Goal: Information Seeking & Learning: Learn about a topic

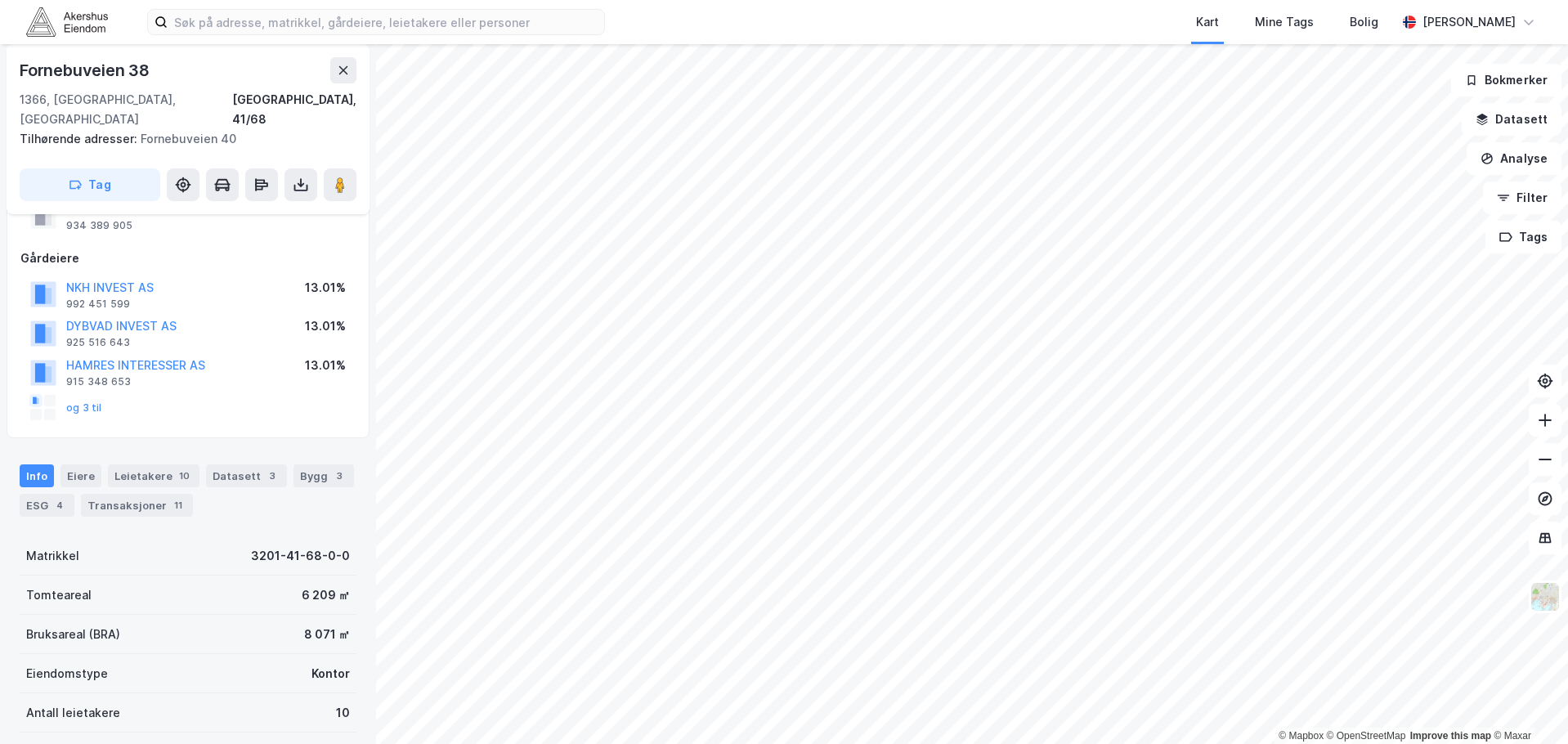
scroll to position [163, 0]
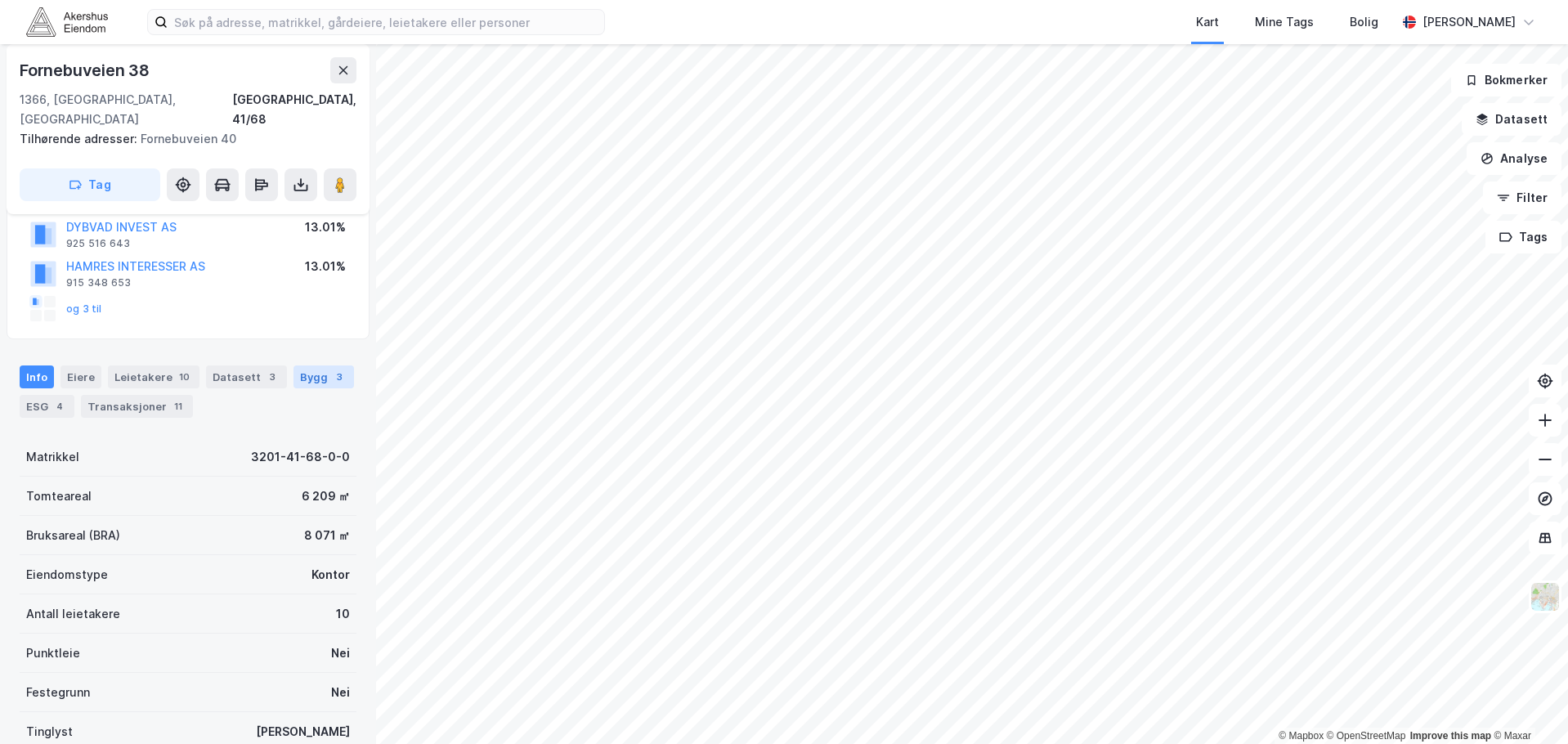
click at [297, 366] on div "Bygg 3" at bounding box center [324, 377] width 60 height 23
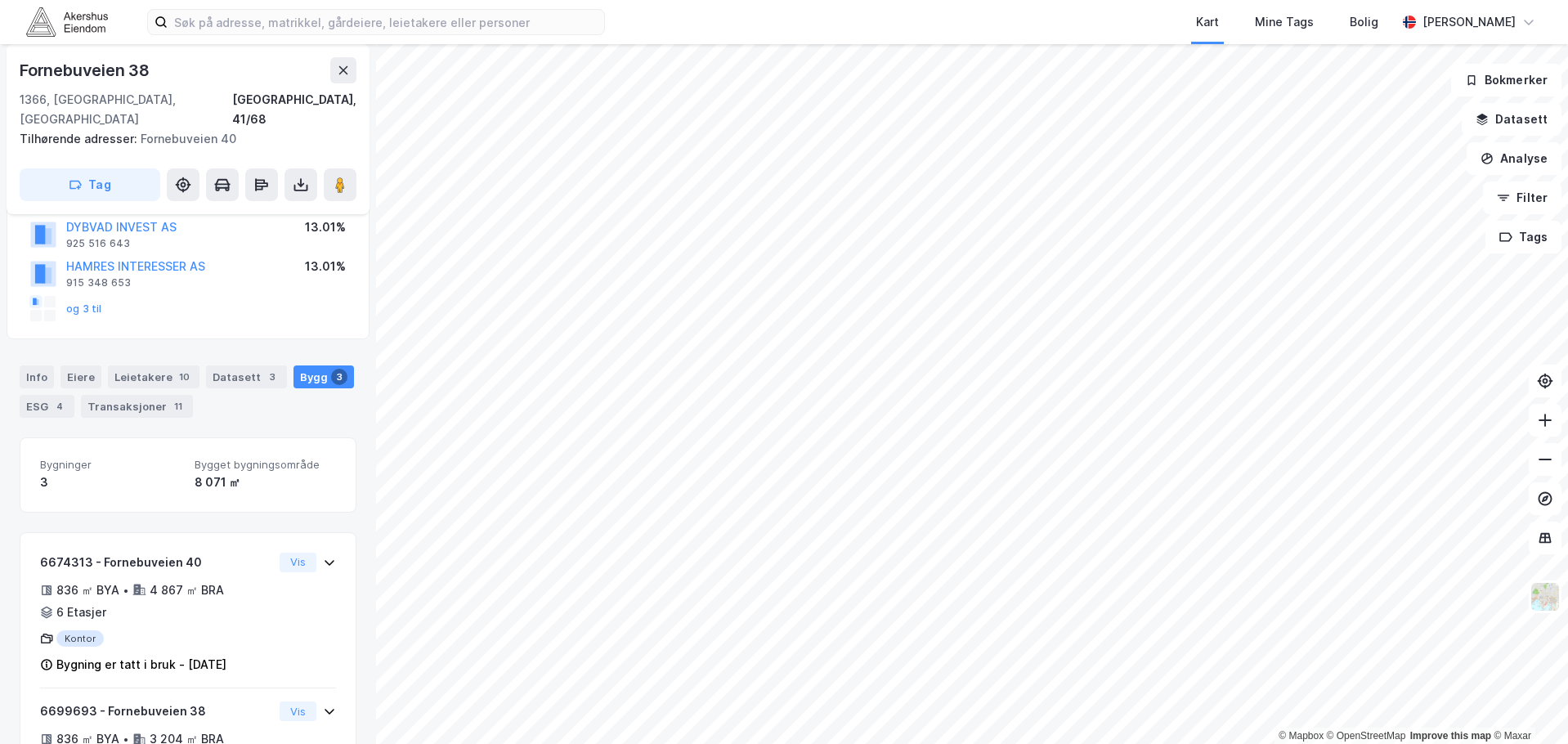
scroll to position [163, 0]
click at [55, 395] on div "ESG 4" at bounding box center [47, 406] width 55 height 23
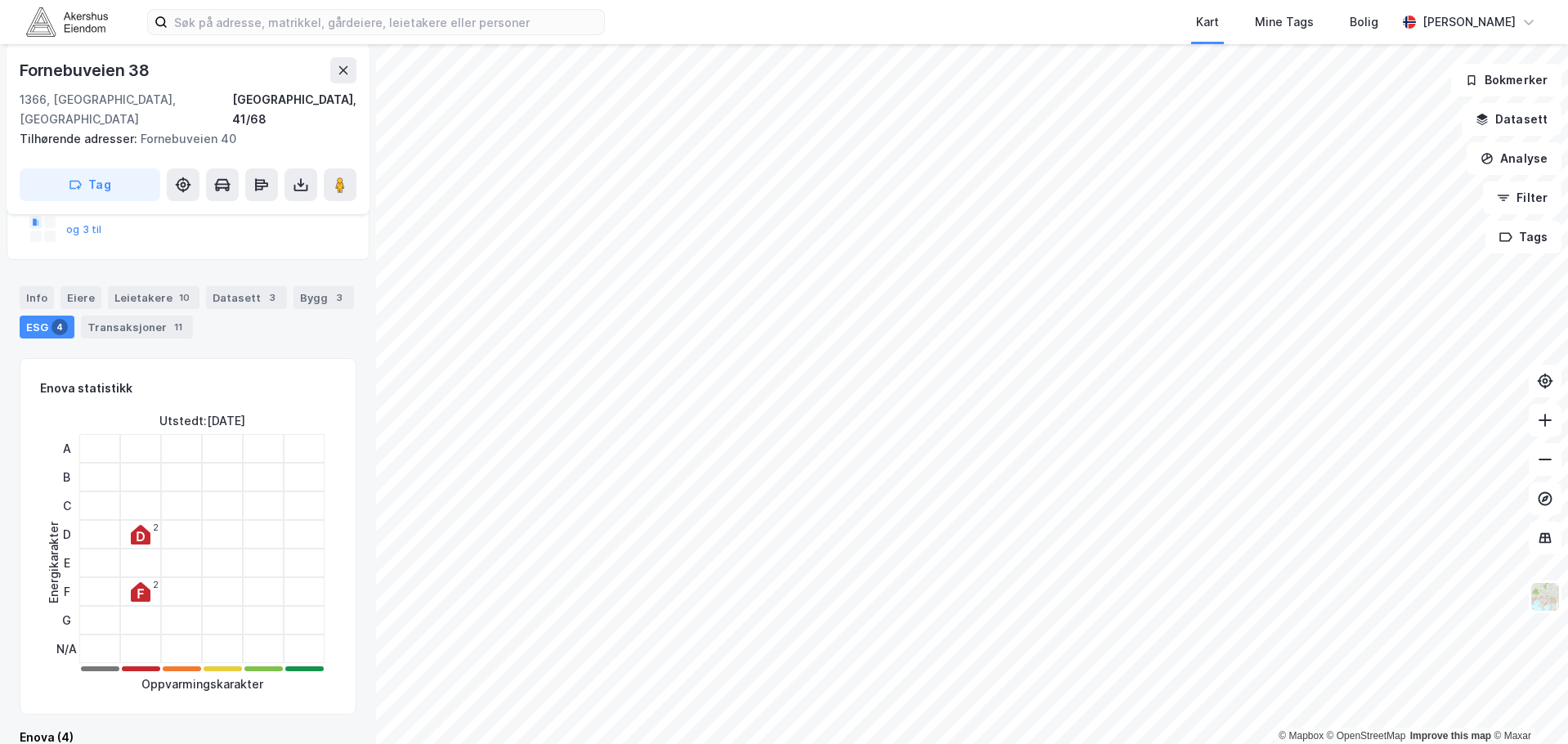
scroll to position [245, 0]
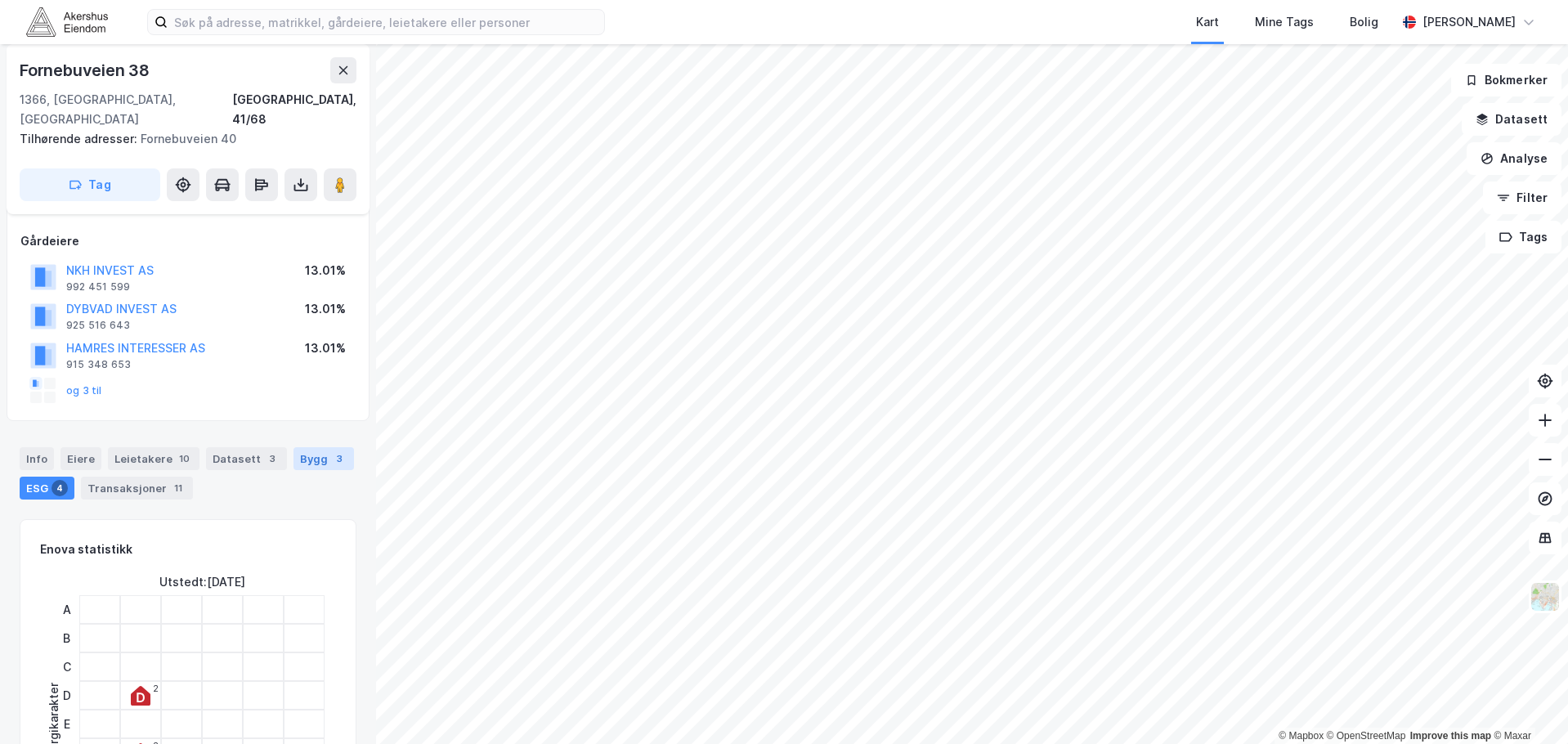
click at [314, 447] on div "Bygg 3" at bounding box center [324, 458] width 60 height 23
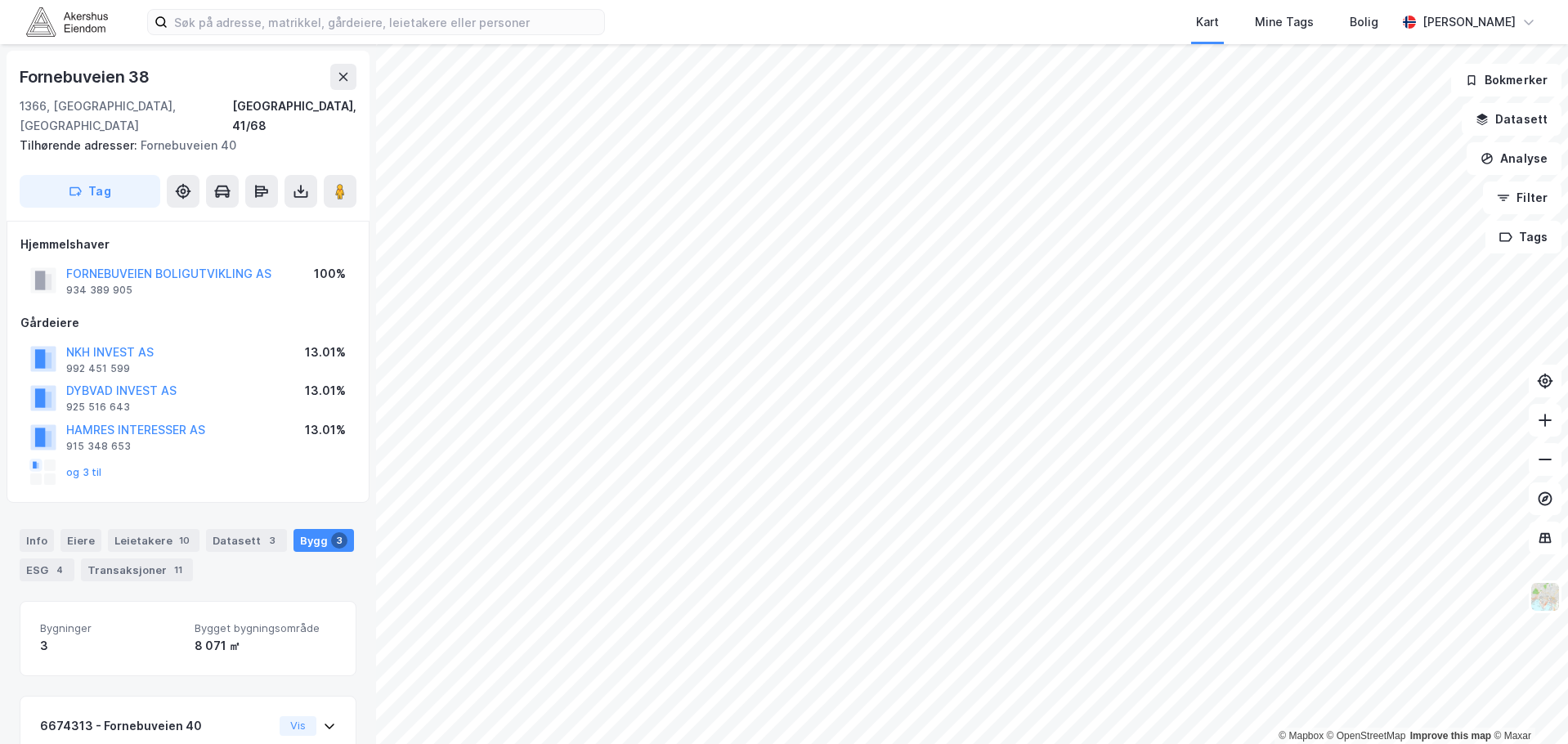
scroll to position [163, 0]
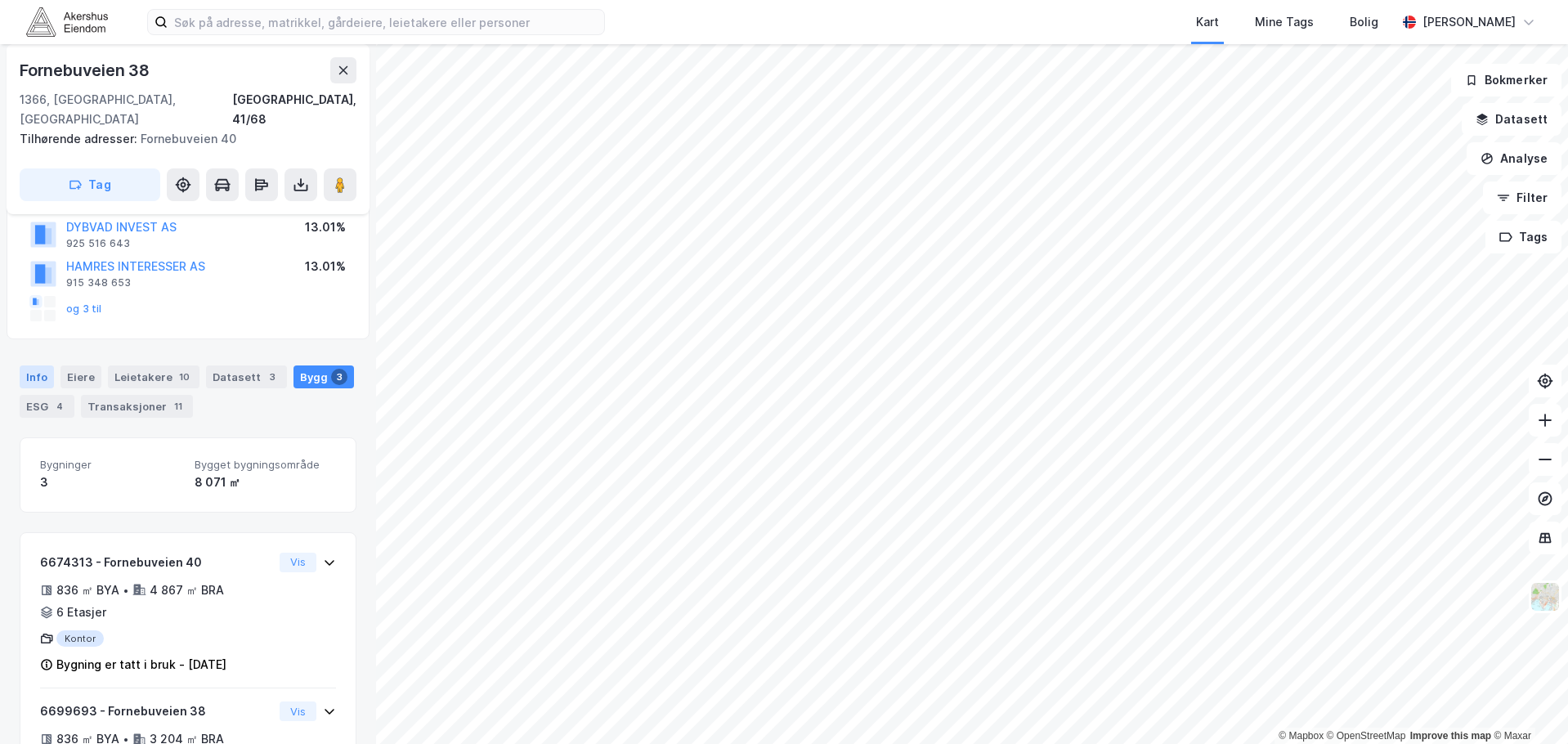
click at [38, 366] on div "Info" at bounding box center [37, 377] width 35 height 23
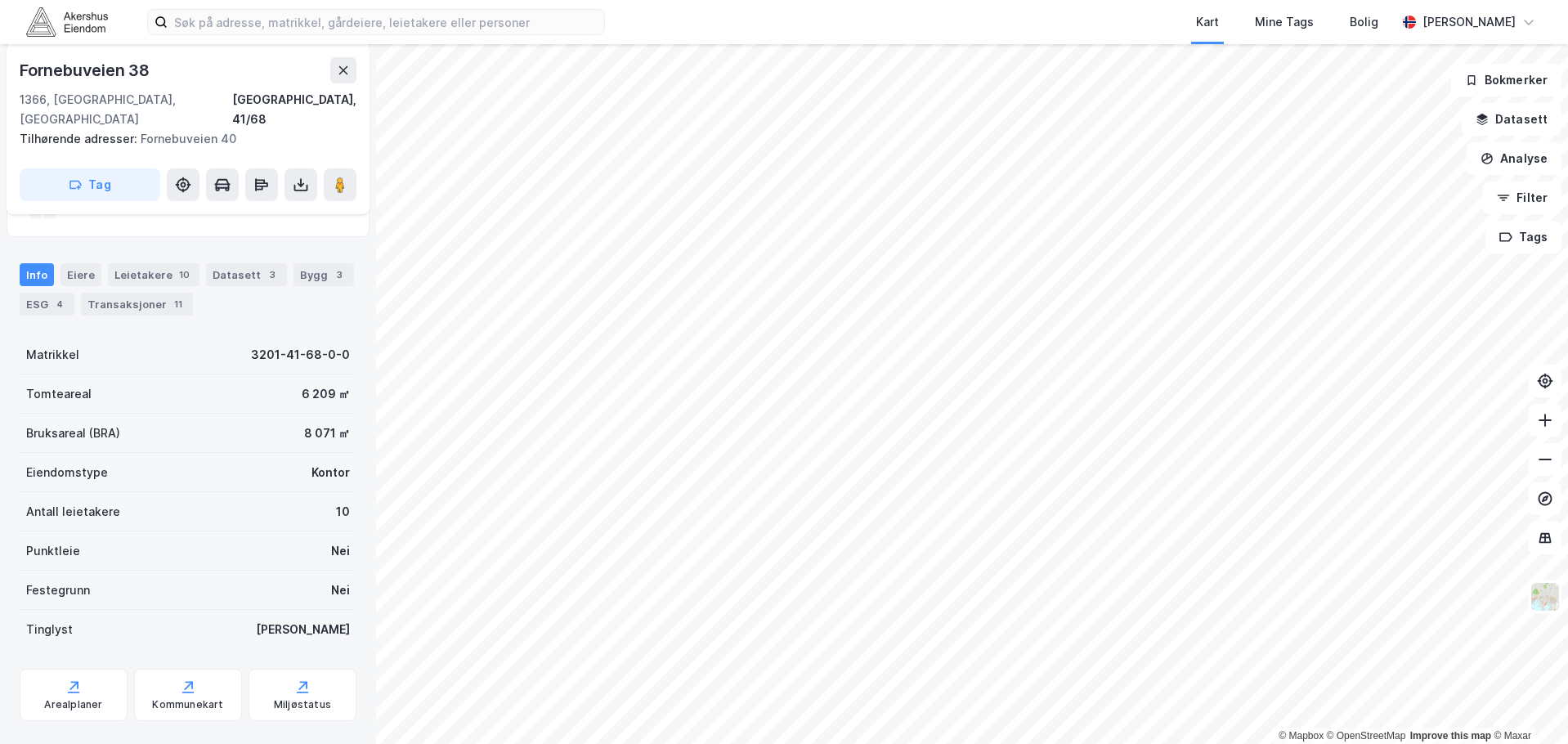
scroll to position [276, 0]
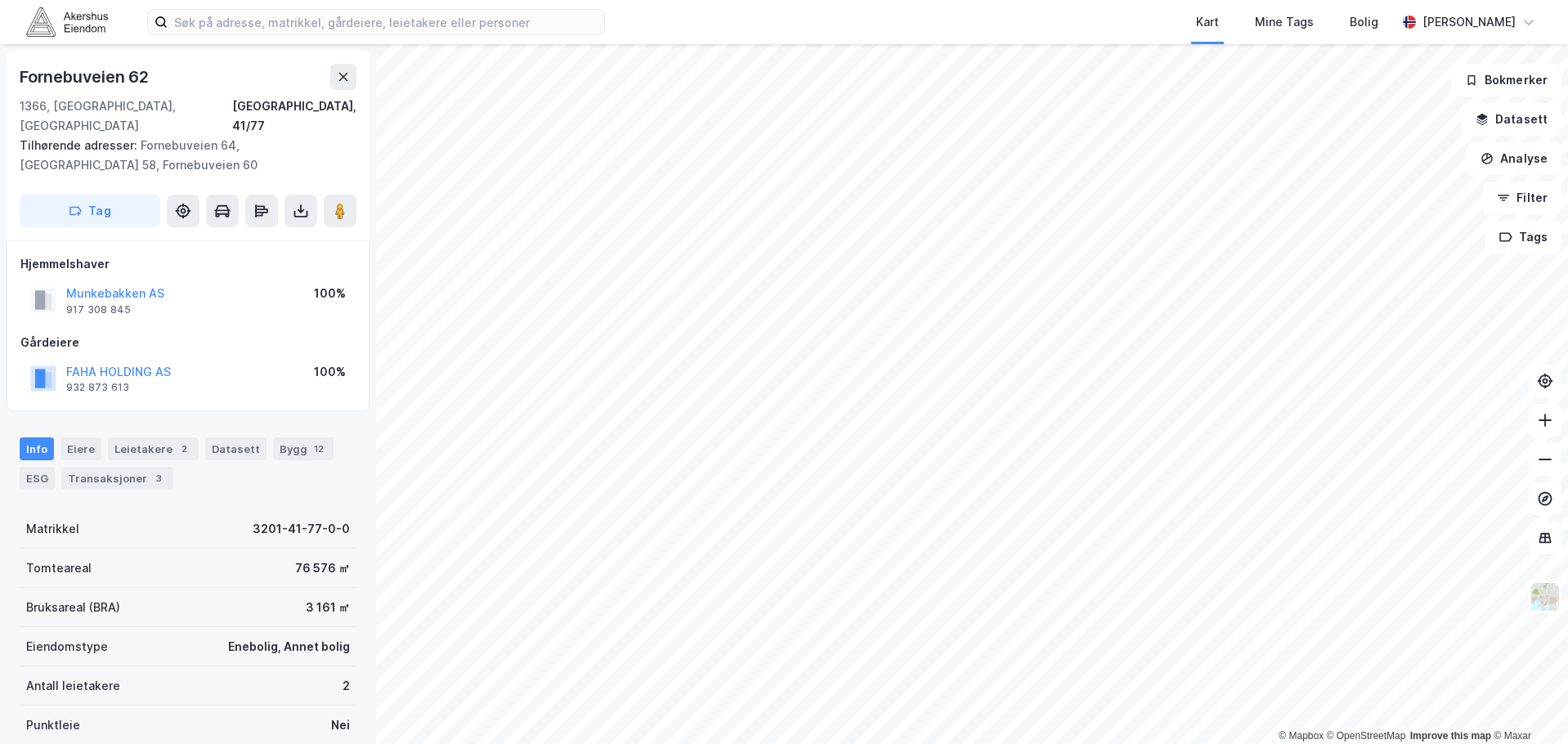
click at [802, 294] on div "© Mapbox © OpenStreetMap Improve this map © [PERSON_NAME] [GEOGRAPHIC_DATA], [G…" at bounding box center [784, 393] width 1568 height 699
click at [840, 437] on div "© Mapbox © OpenStreetMap Improve this map © [PERSON_NAME] [GEOGRAPHIC_DATA], [G…" at bounding box center [784, 393] width 1568 height 699
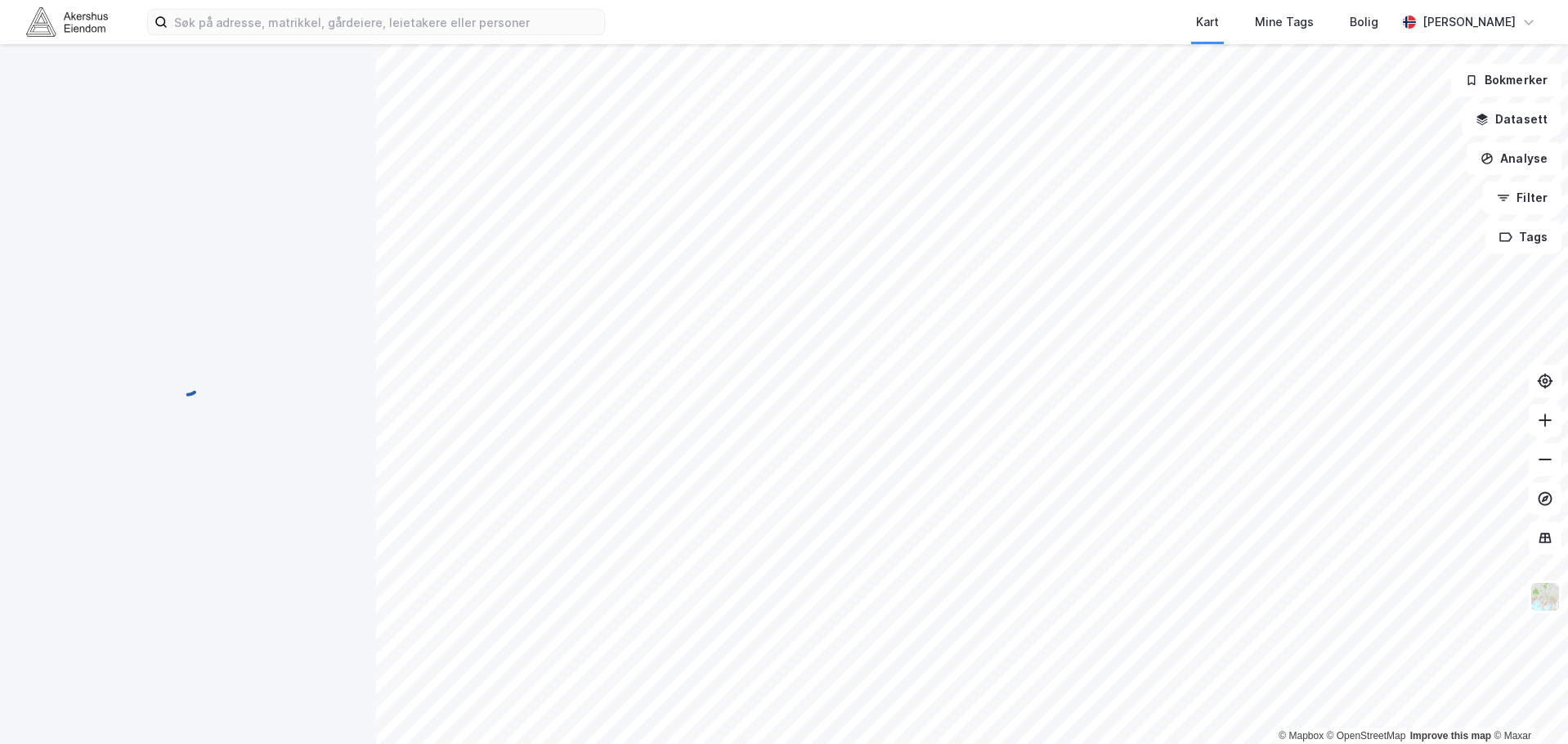
scroll to position [2, 0]
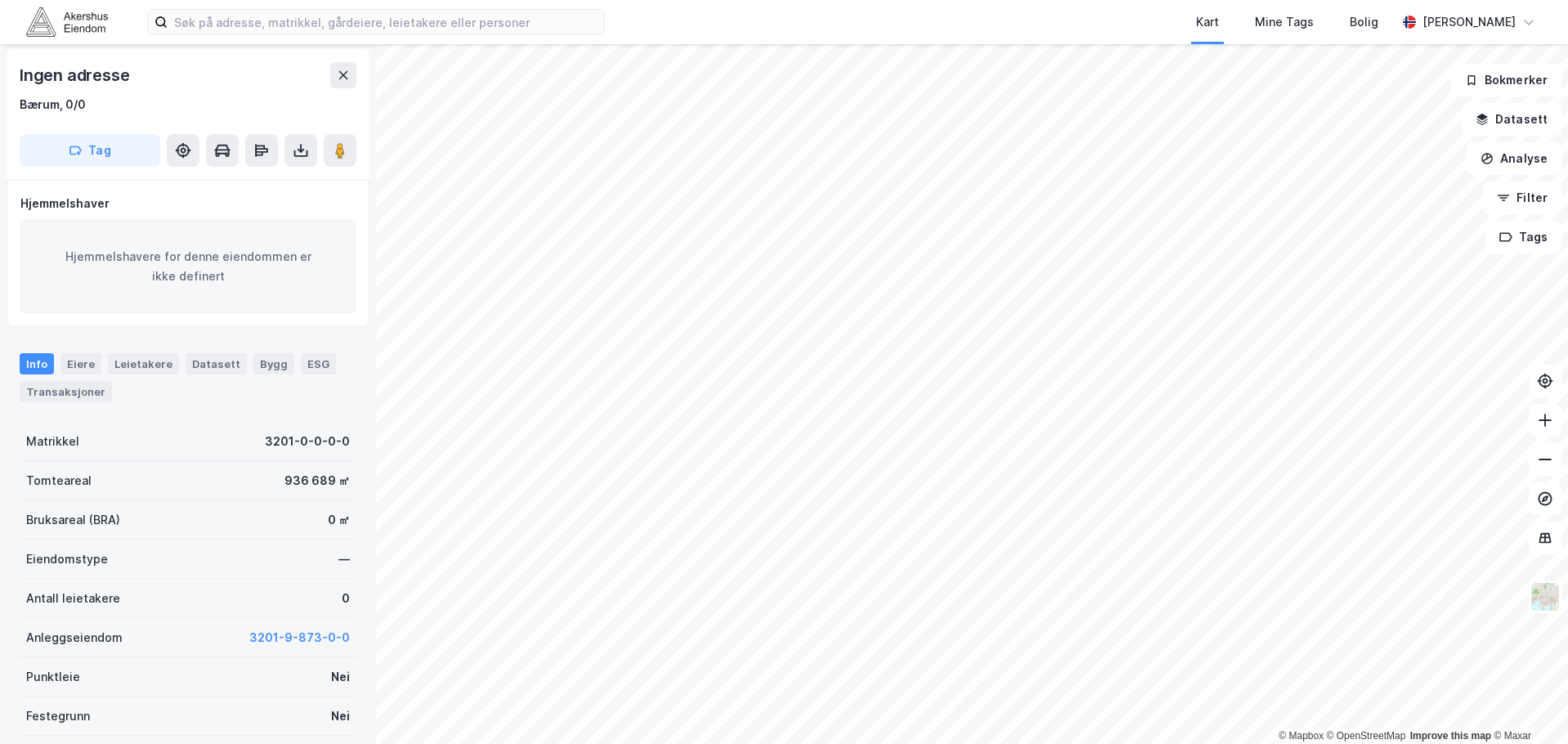
scroll to position [2, 0]
click at [348, 153] on icon at bounding box center [340, 150] width 16 height 16
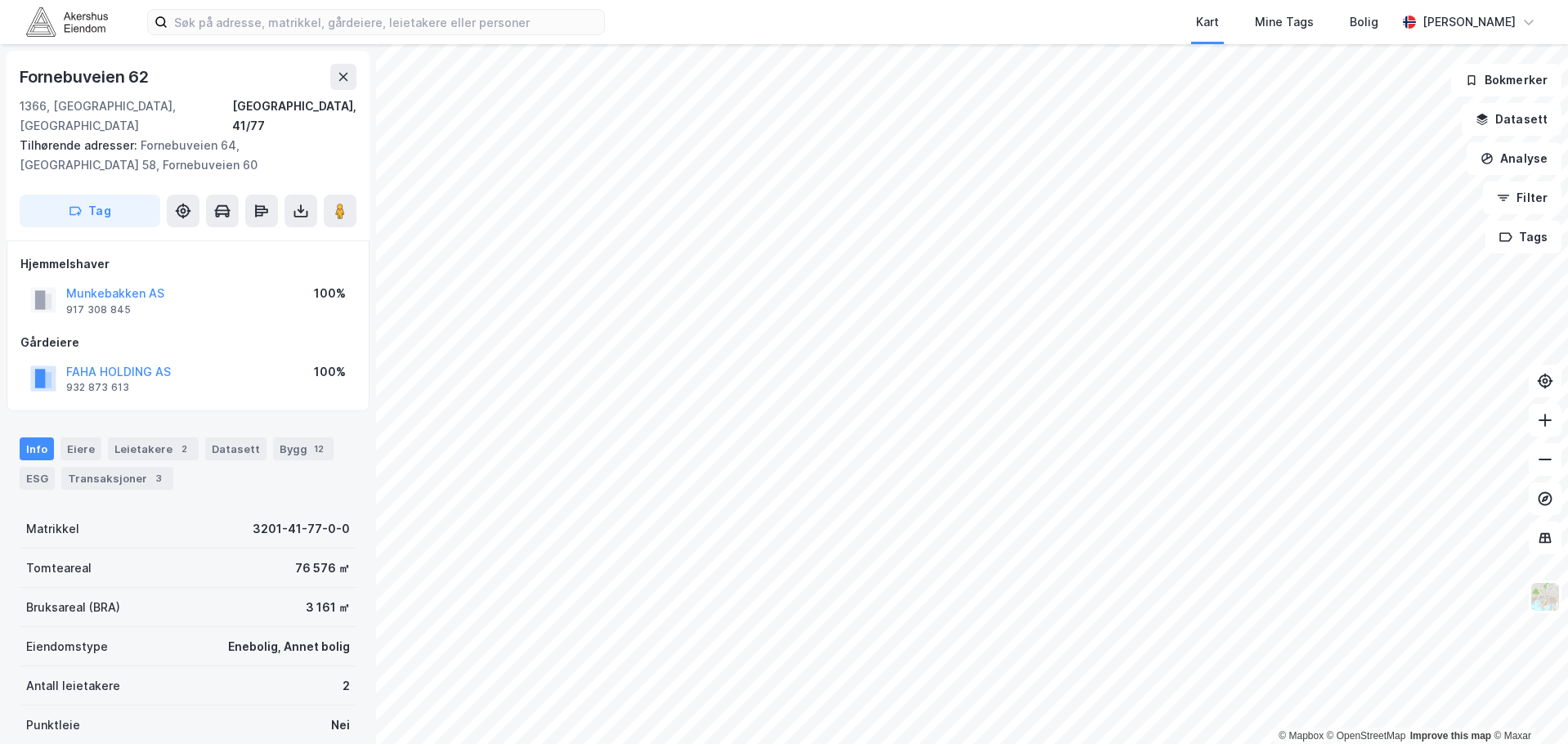
scroll to position [2, 0]
click at [350, 200] on button at bounding box center [340, 209] width 33 height 33
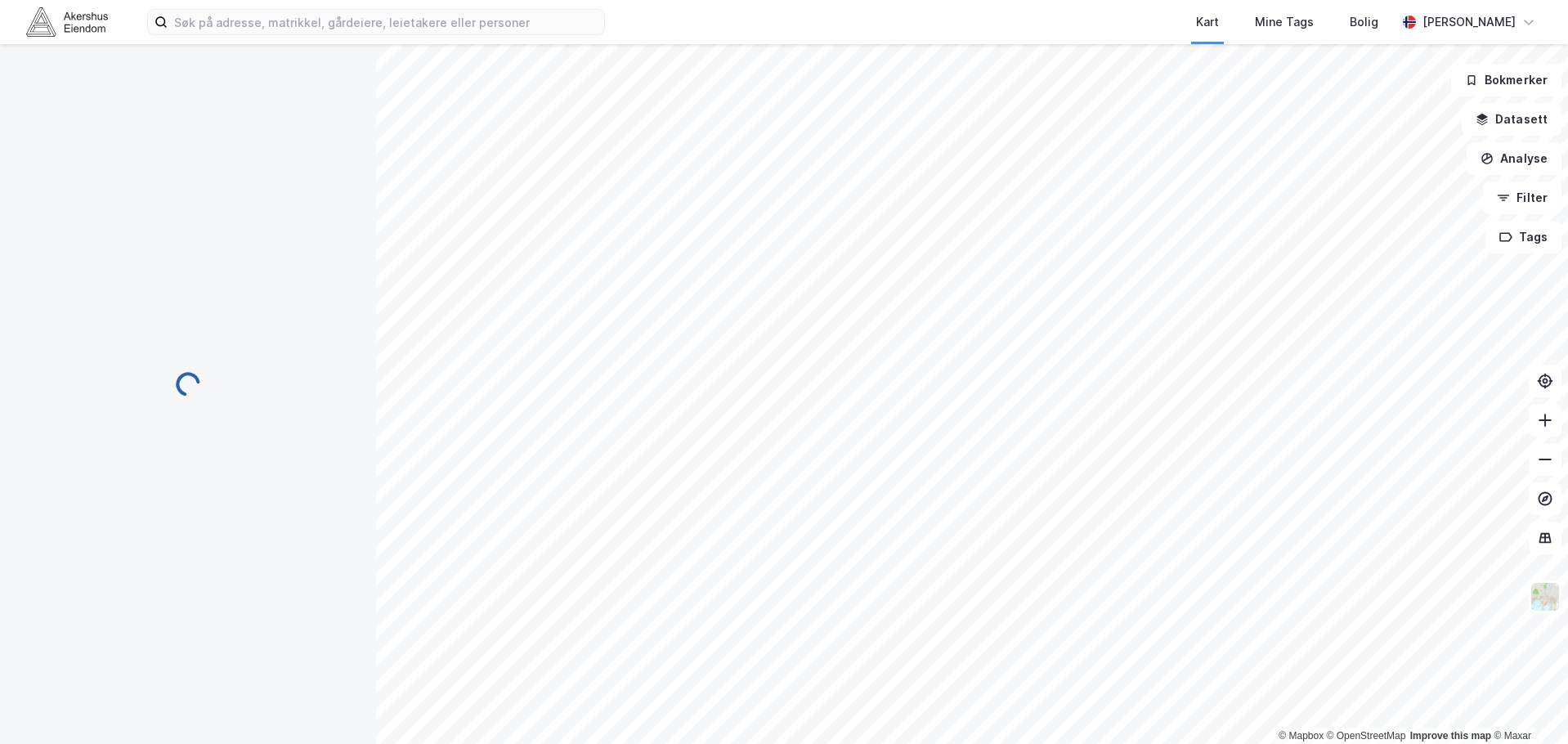
scroll to position [2, 0]
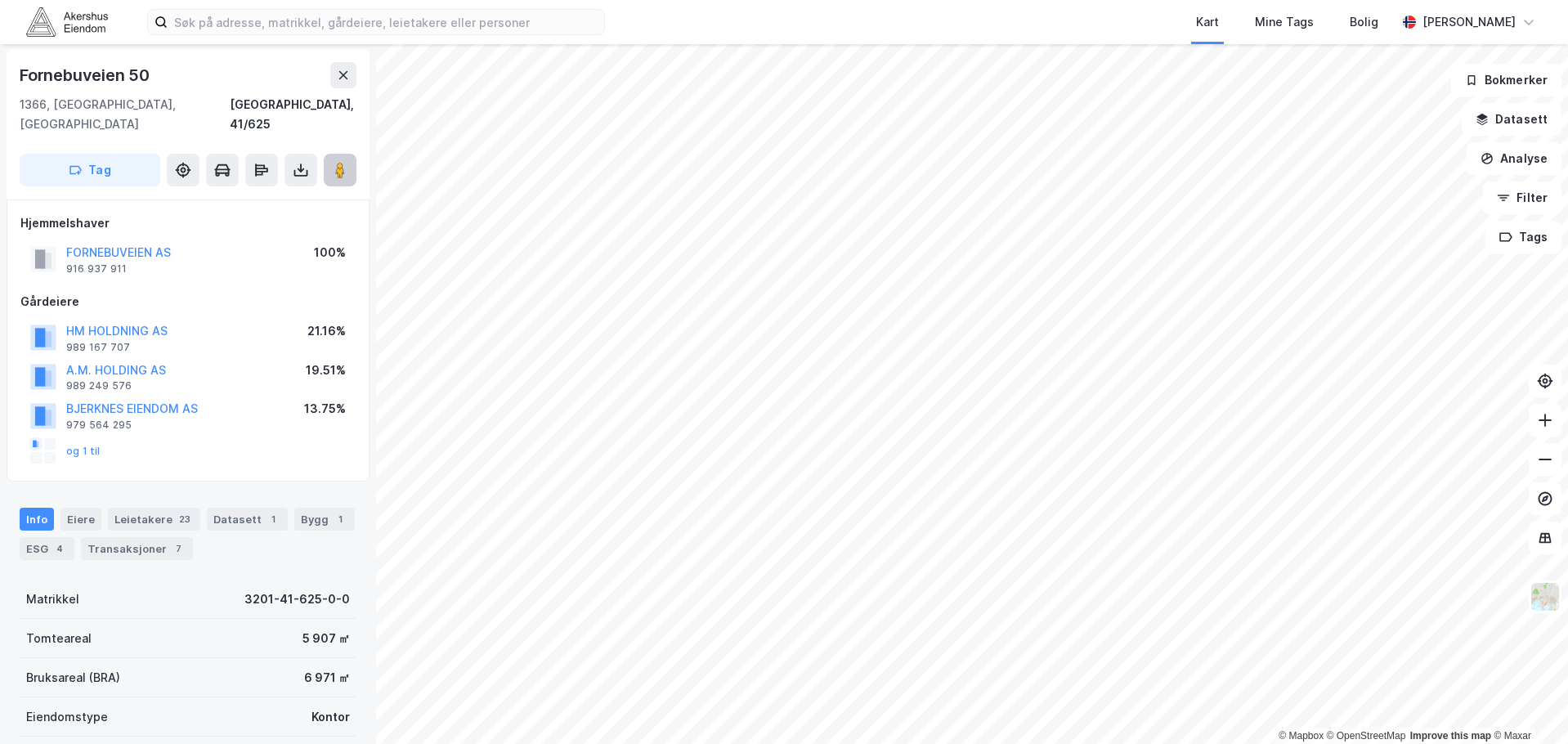
click at [329, 153] on button at bounding box center [340, 170] width 33 height 33
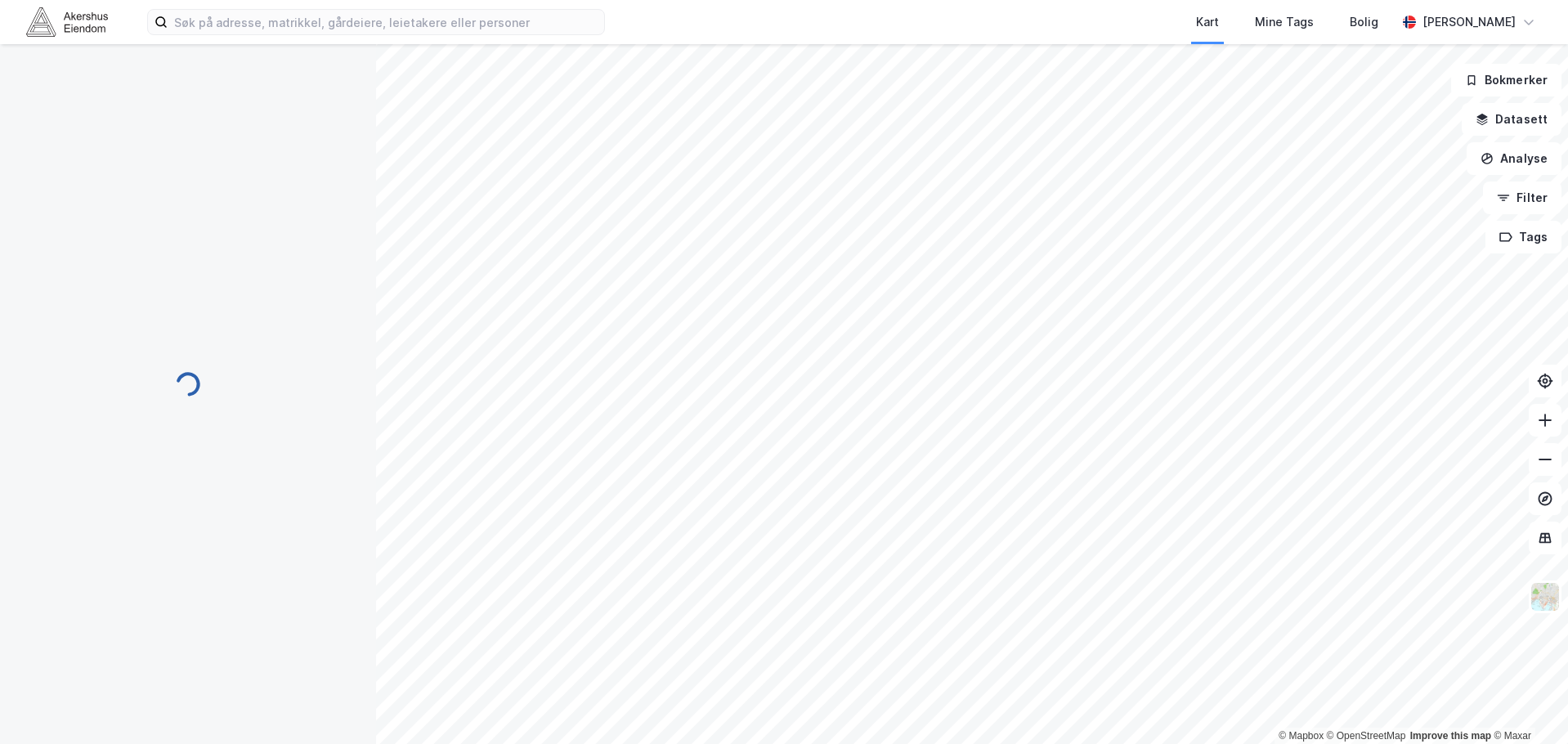
scroll to position [2, 0]
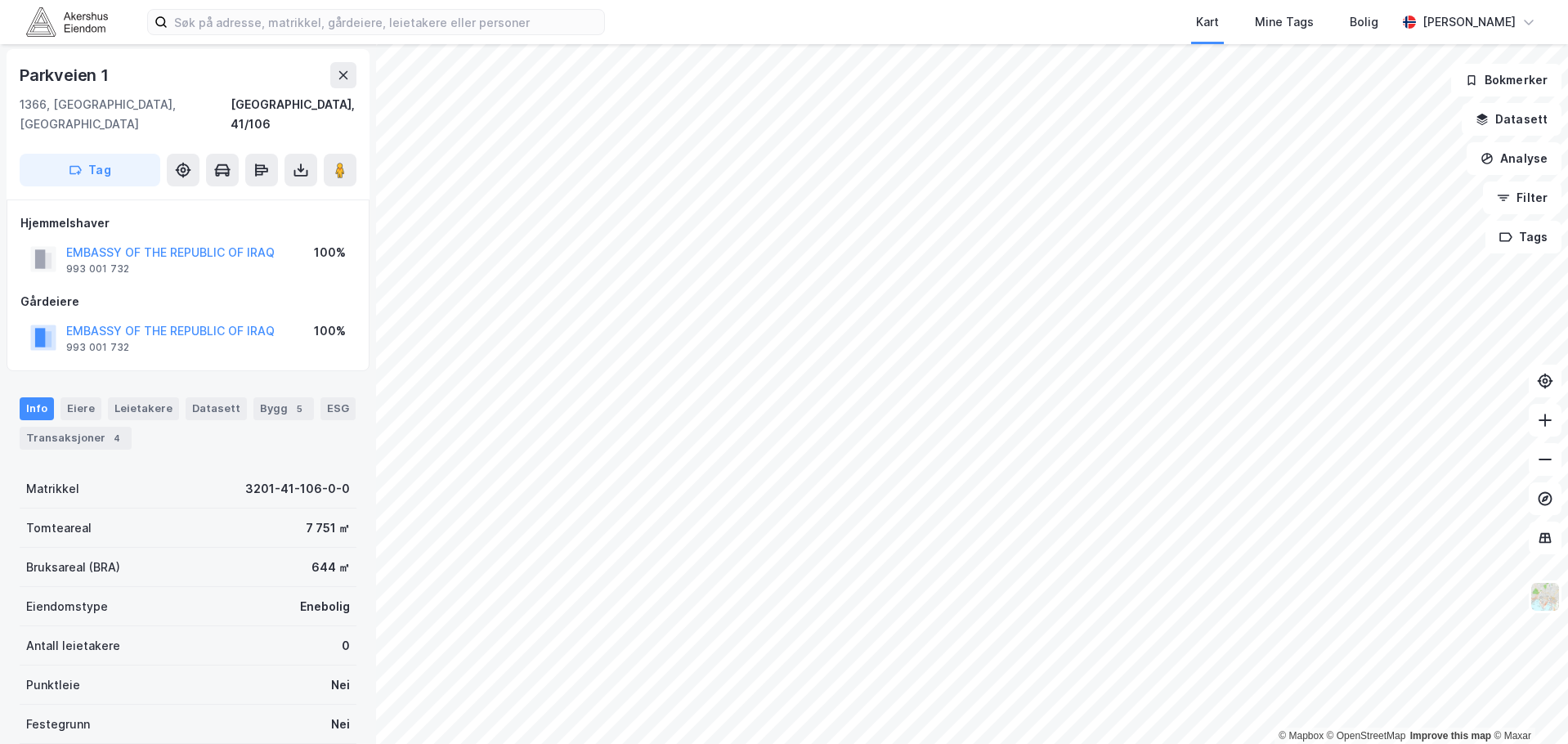
scroll to position [2, 0]
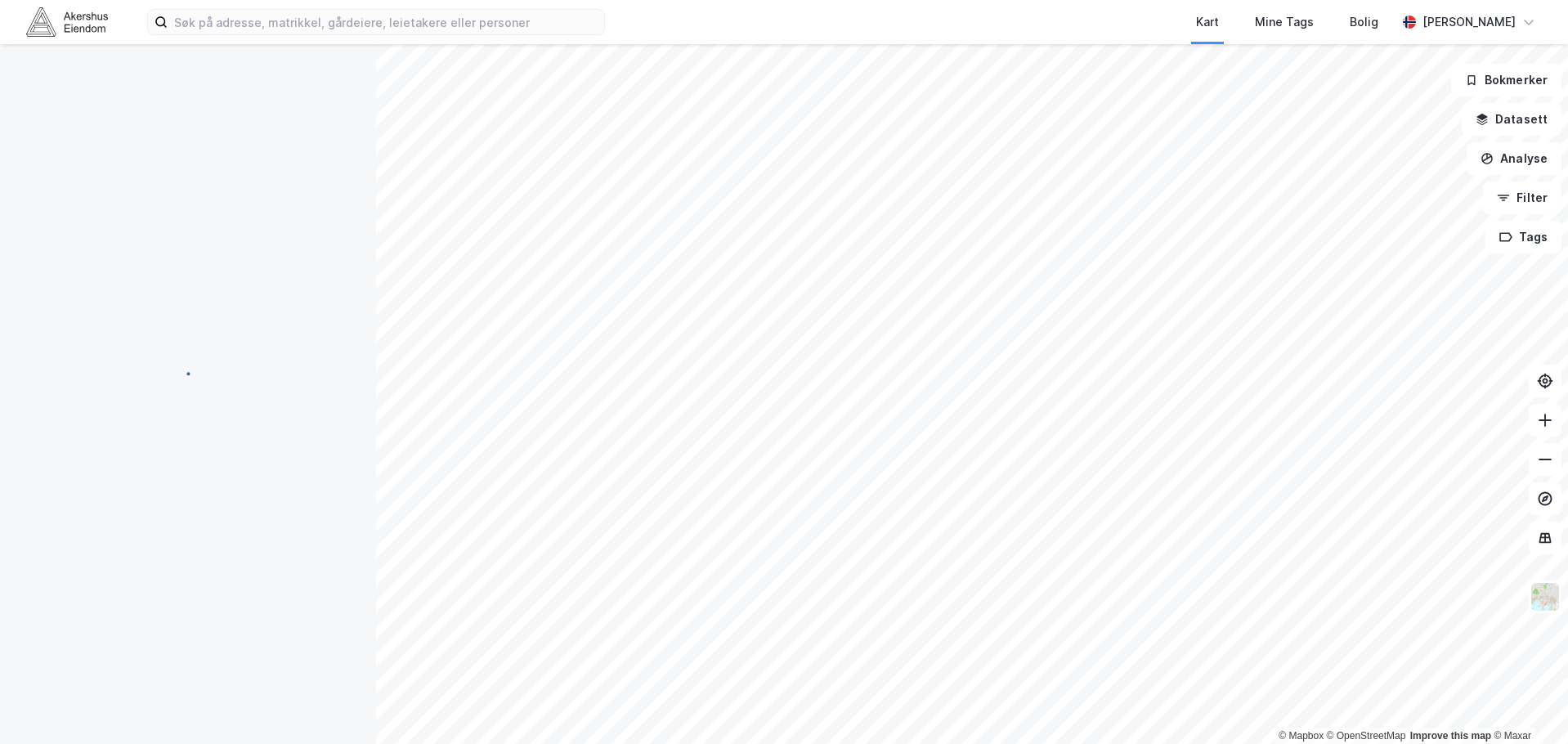
scroll to position [2, 0]
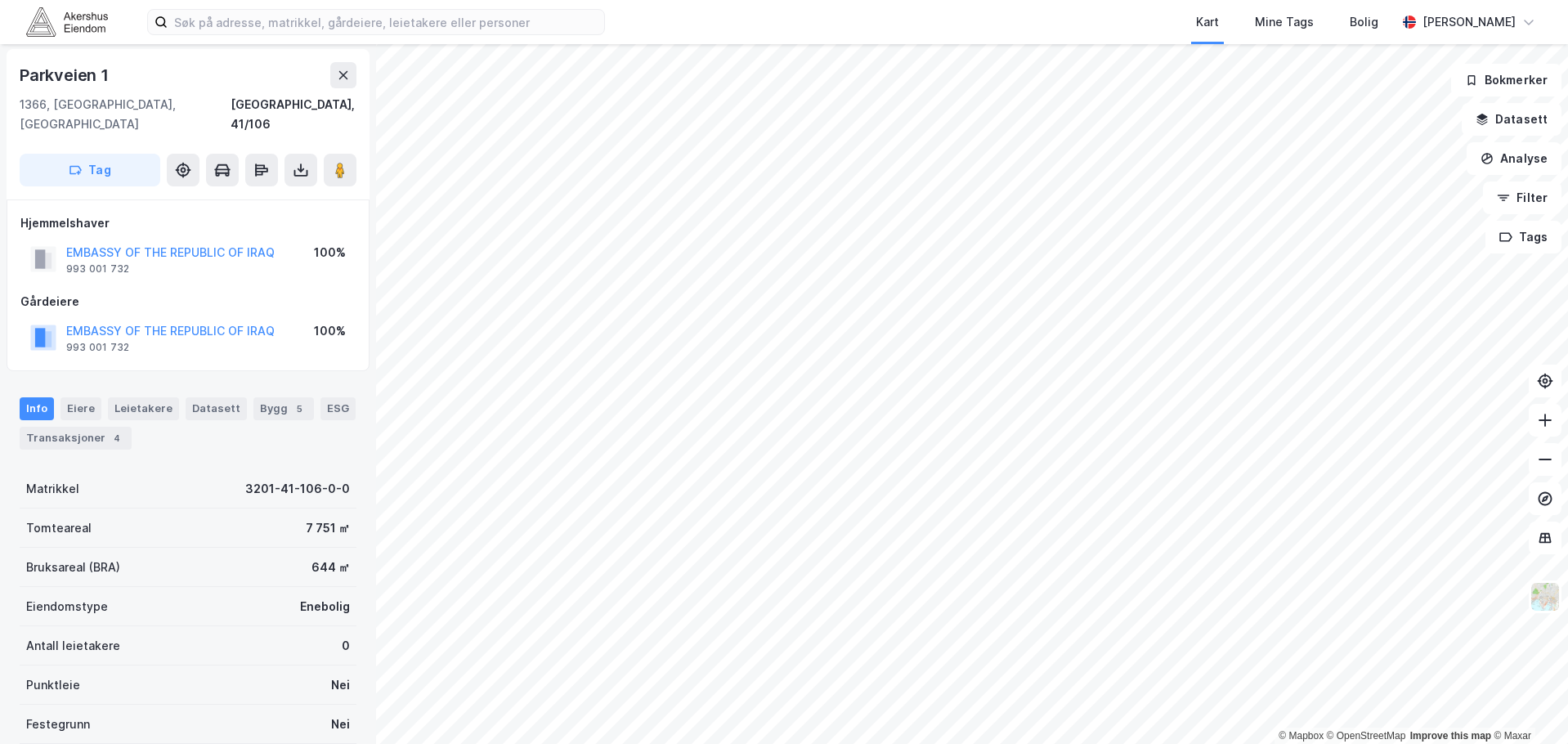
scroll to position [2, 0]
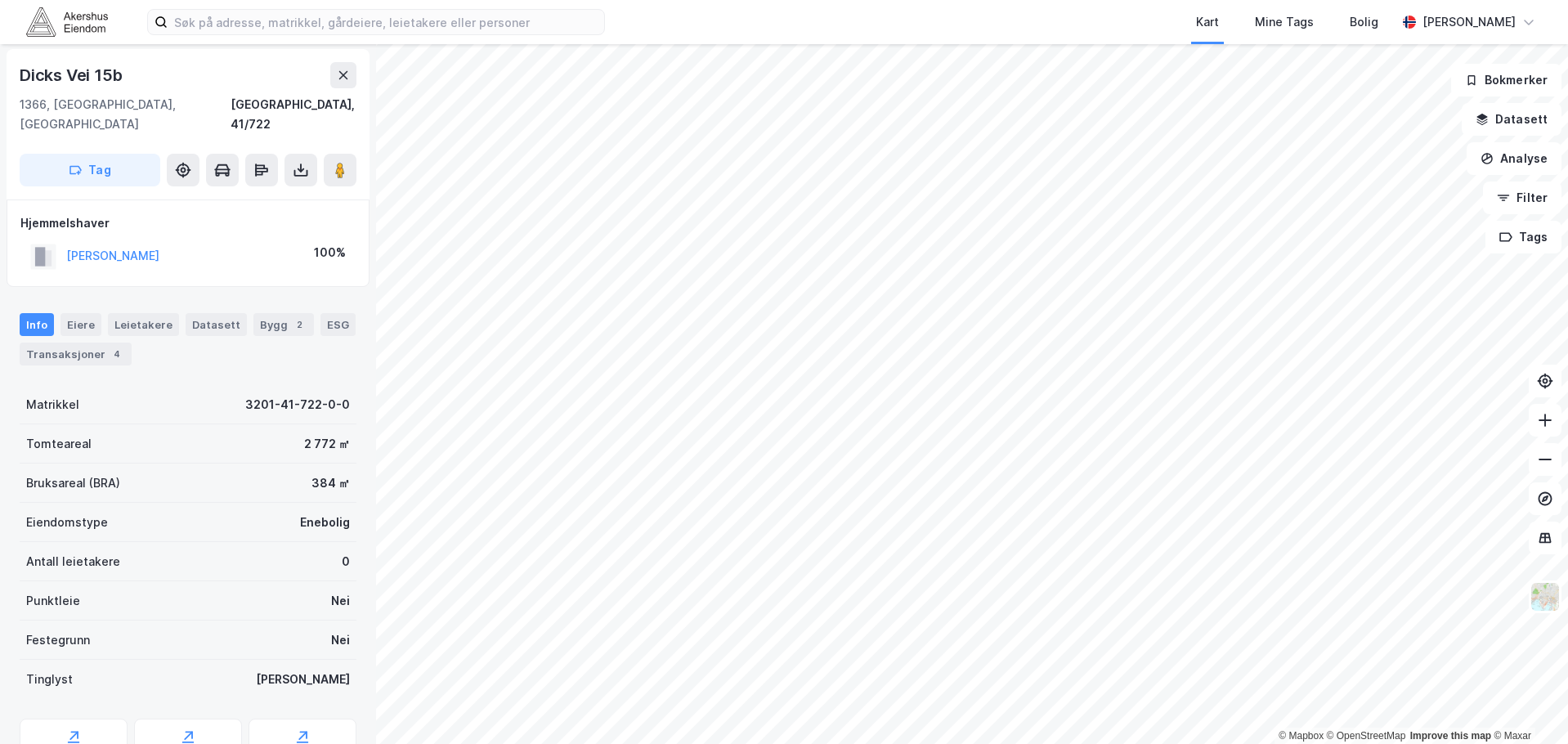
scroll to position [2, 0]
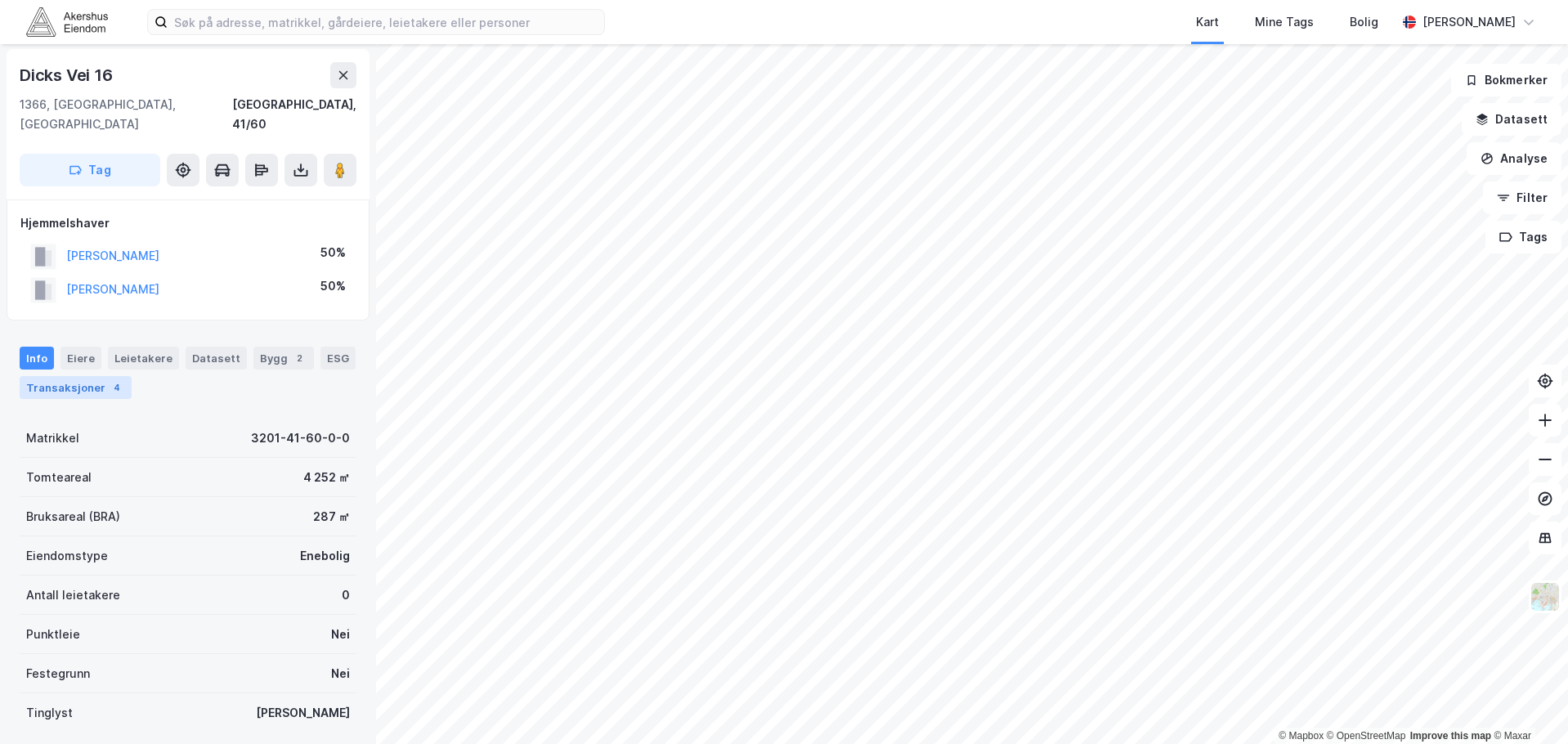
click at [118, 379] on div "4" at bounding box center [117, 388] width 16 height 16
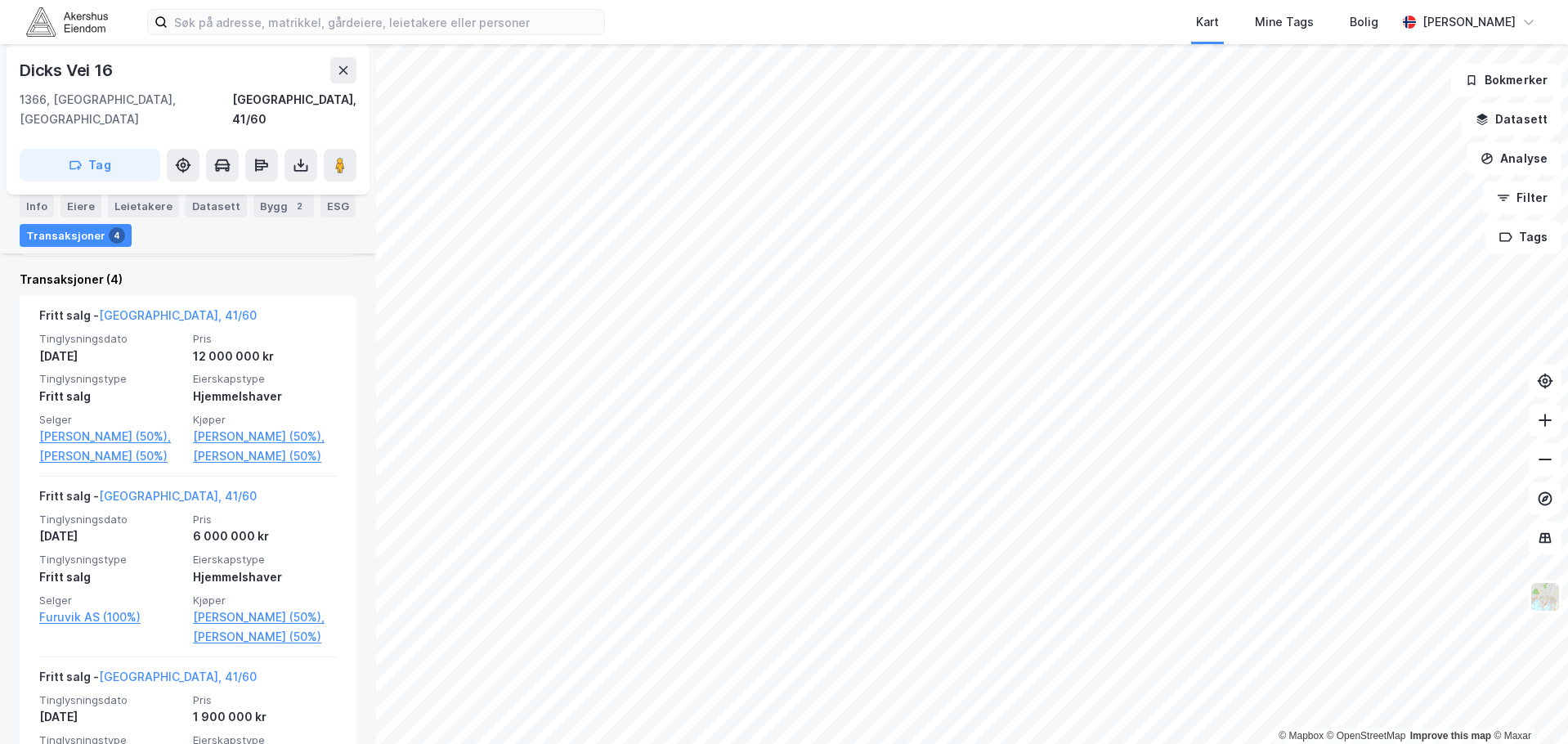
scroll to position [408, 0]
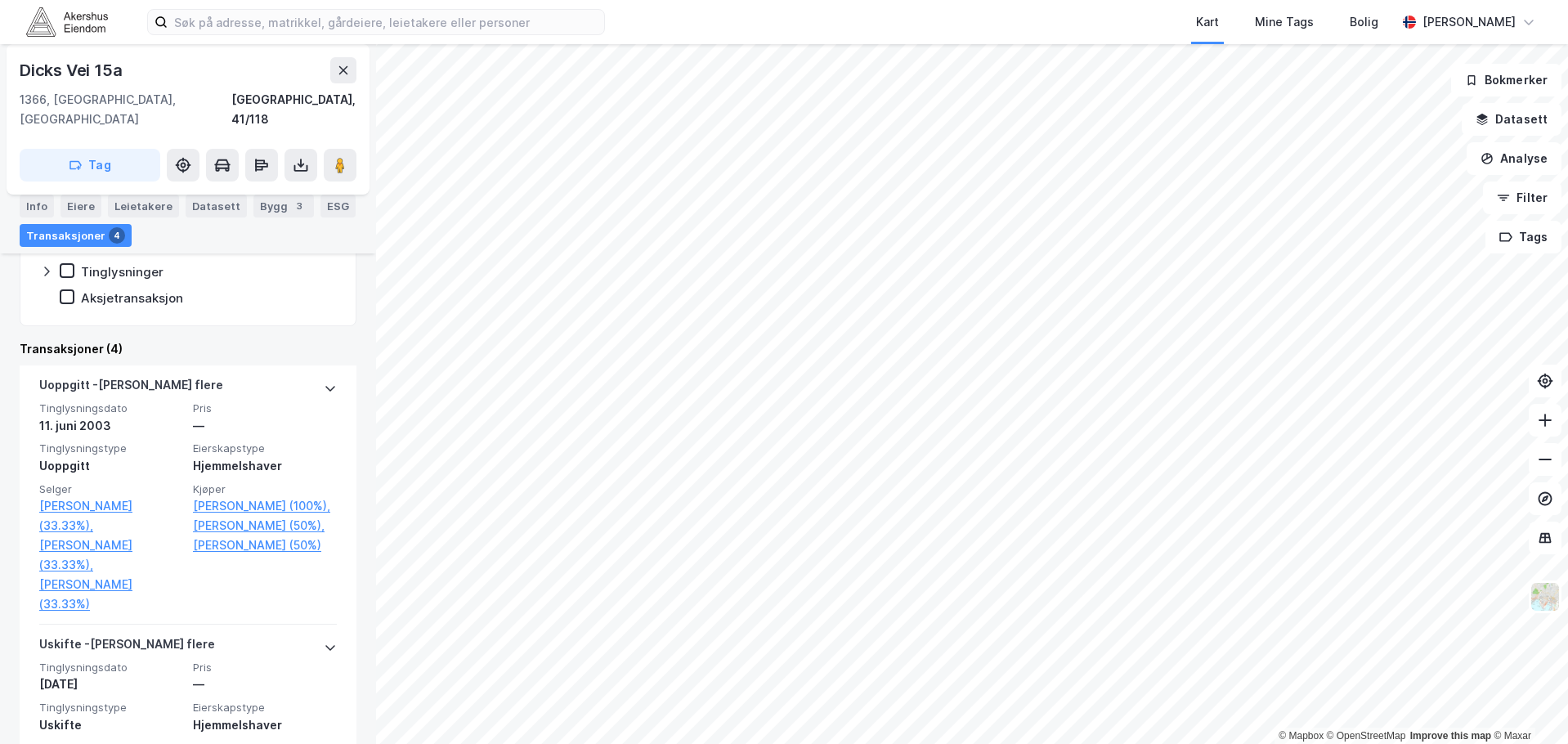
scroll to position [326, 0]
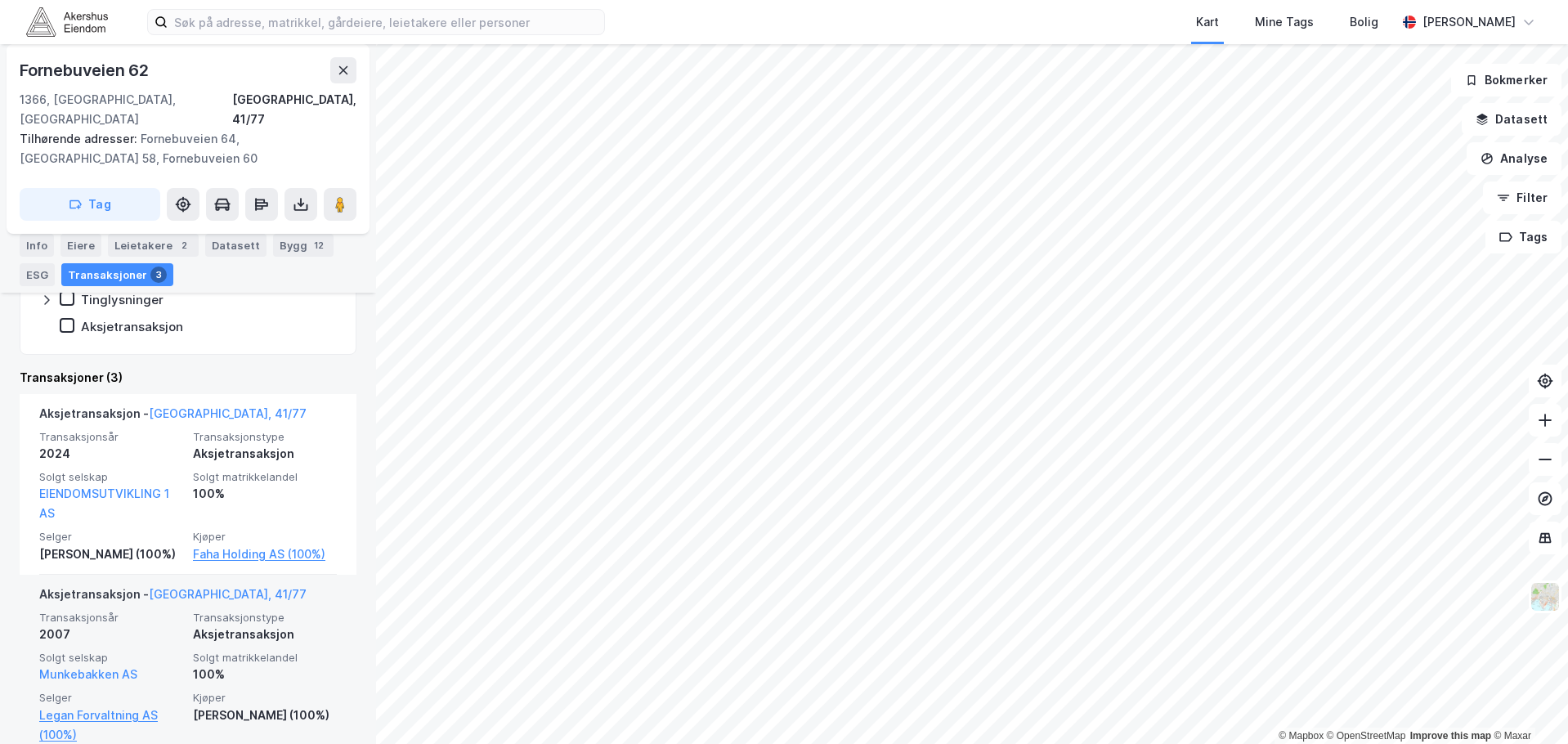
scroll to position [410, 0]
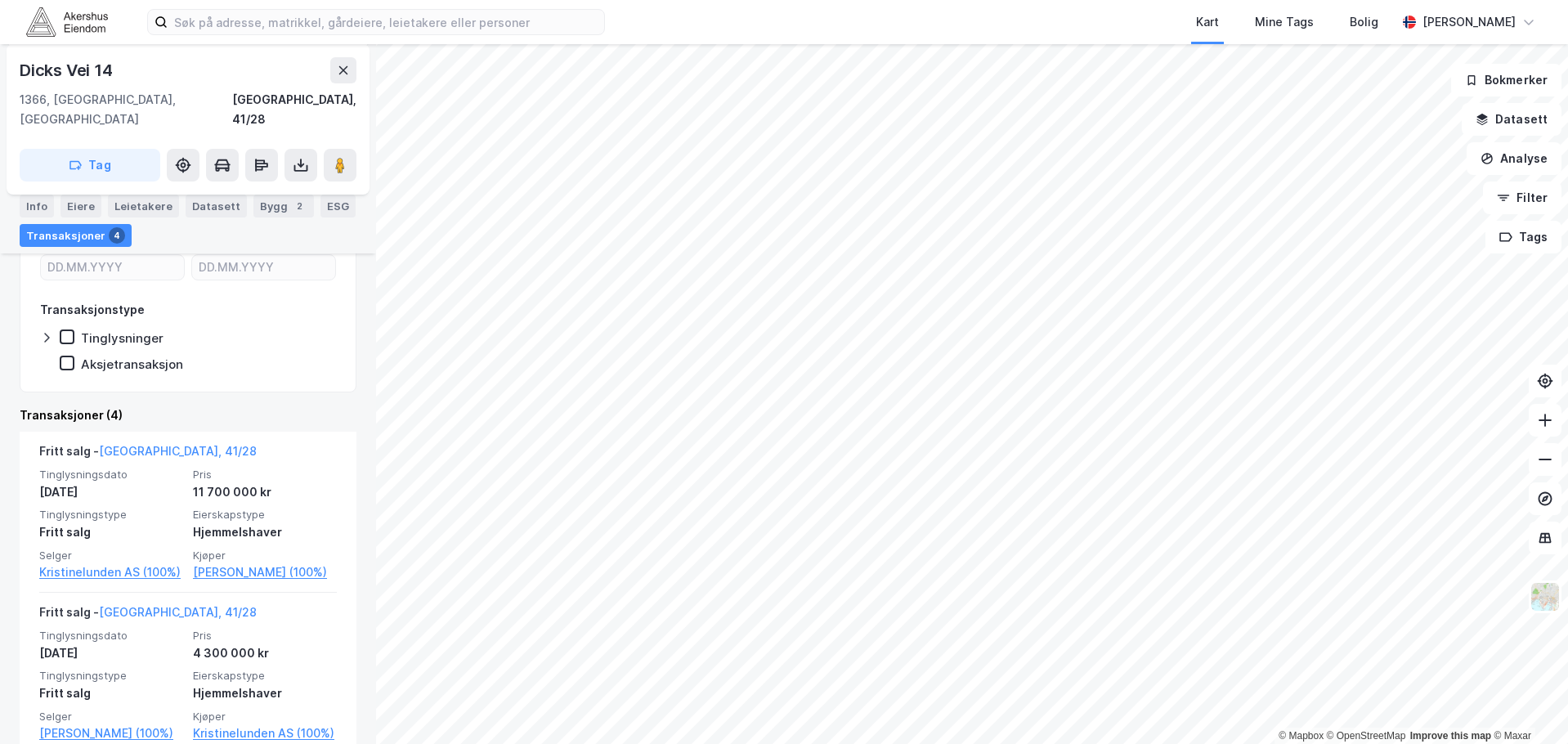
scroll to position [245, 0]
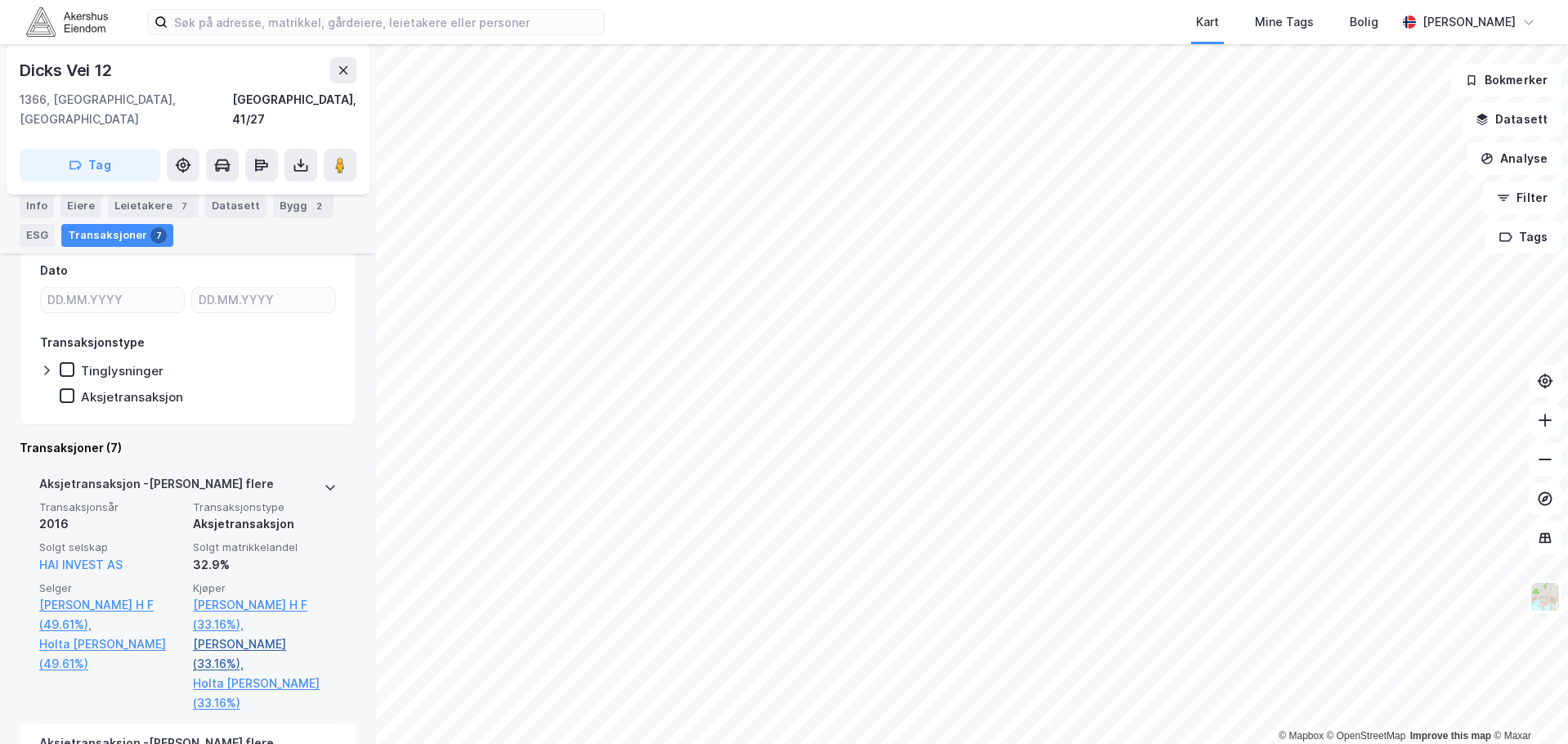
scroll to position [258, 0]
